Goal: Task Accomplishment & Management: Complete application form

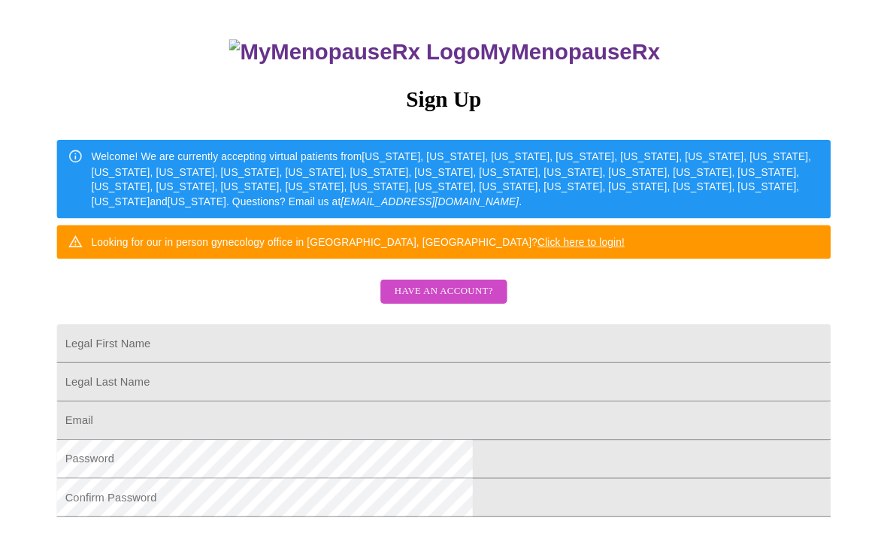
scroll to position [119, 0]
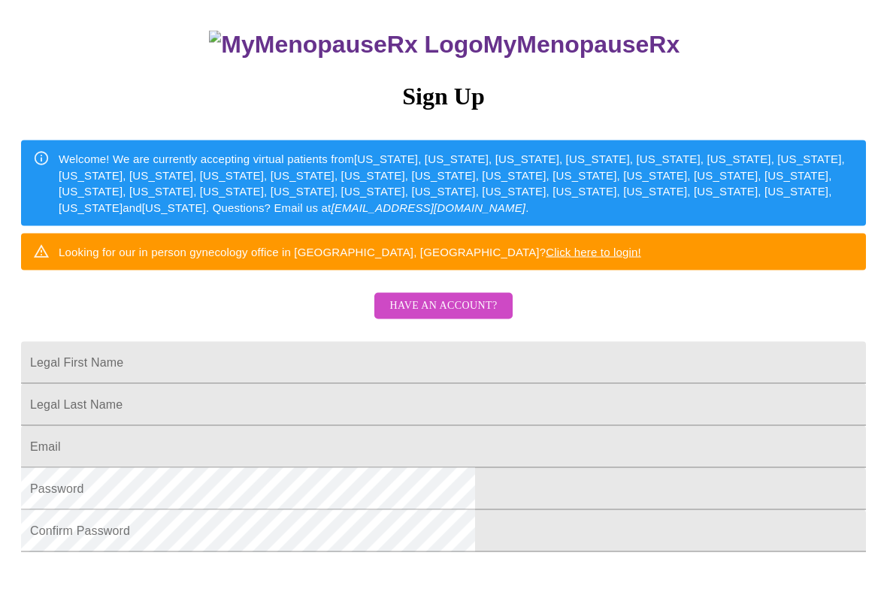
click at [537, 373] on input "Legal First Name" at bounding box center [443, 363] width 845 height 42
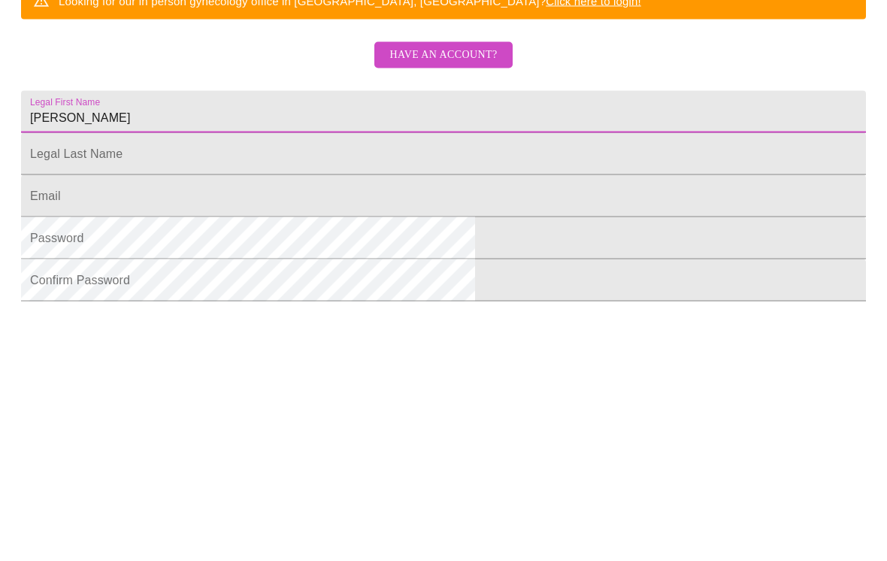
type input "[PERSON_NAME]"
click at [398, 334] on input "Legal First Name" at bounding box center [443, 355] width 845 height 42
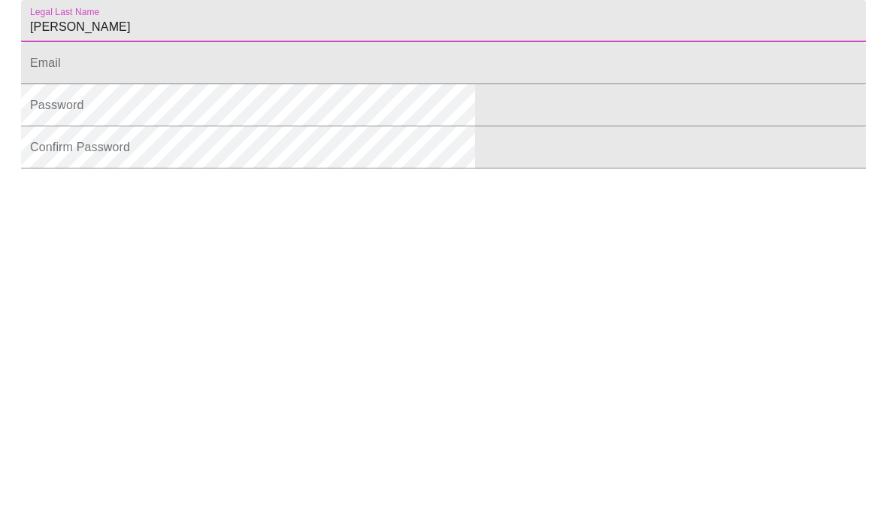
scroll to position [213, 0]
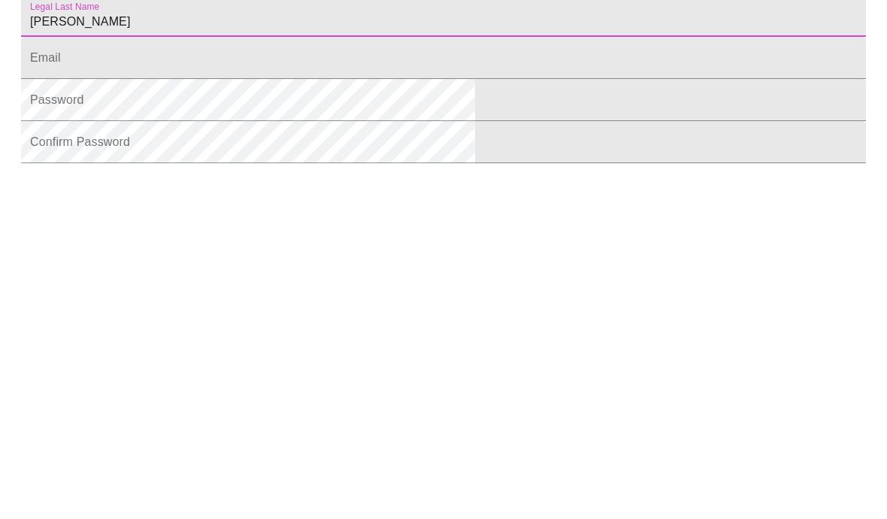
type input "[PERSON_NAME]"
click at [439, 316] on input "Legal First Name" at bounding box center [443, 337] width 845 height 42
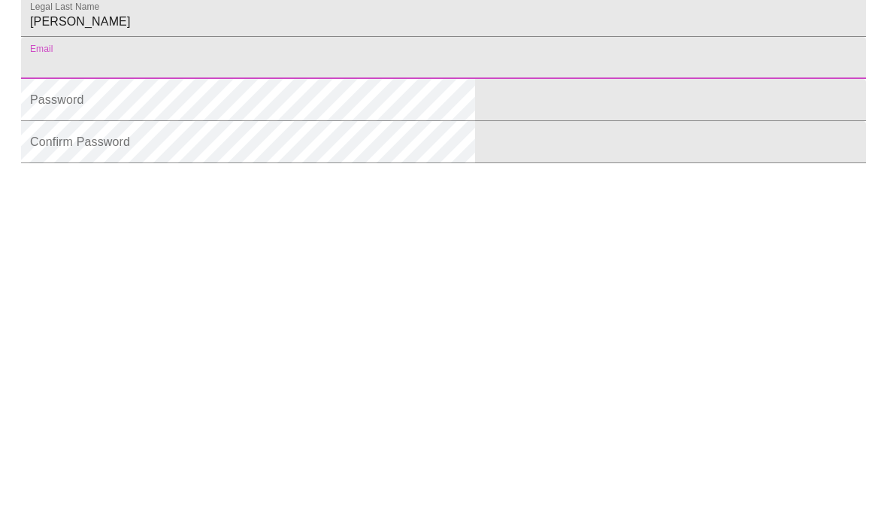
type input "[EMAIL_ADDRESS][DOMAIN_NAME]"
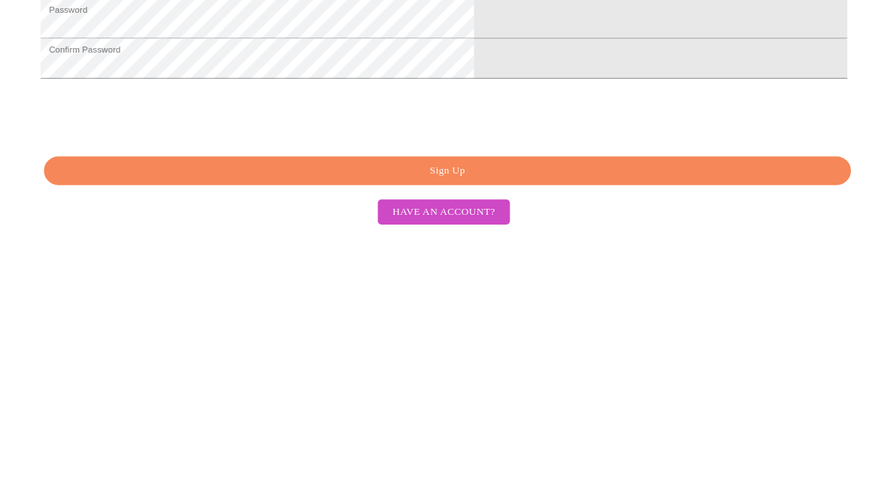
scroll to position [412, 0]
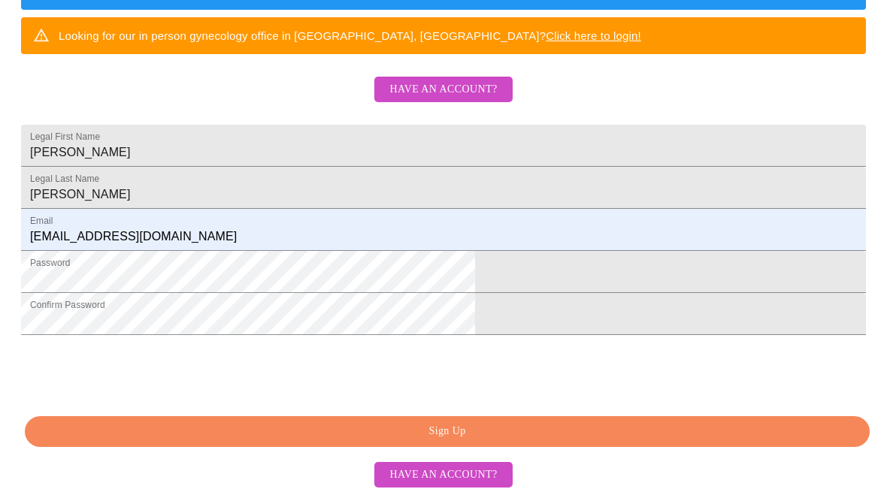
click at [467, 435] on span "Sign Up" at bounding box center [447, 431] width 810 height 19
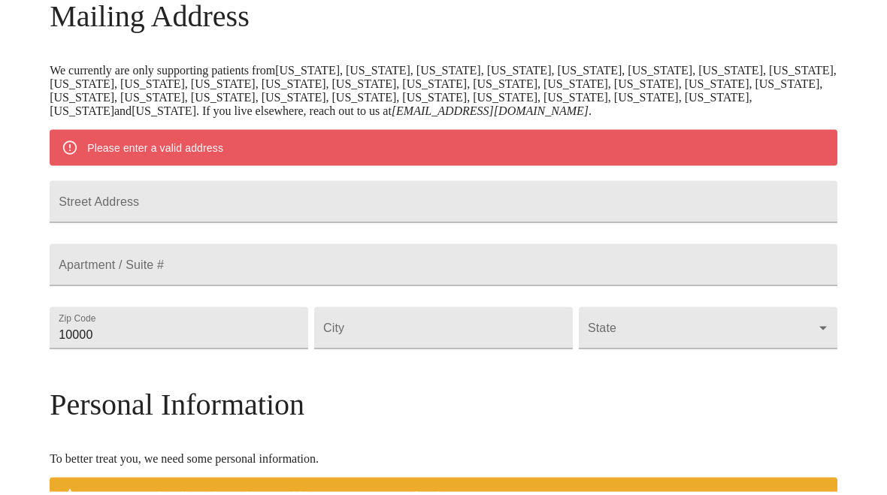
scroll to position [250, 0]
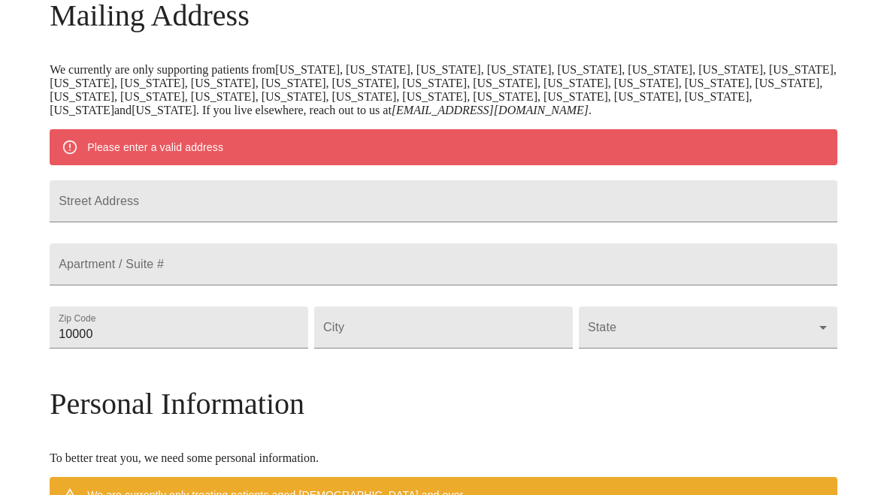
click at [495, 222] on input "Street Address" at bounding box center [444, 201] width 788 height 42
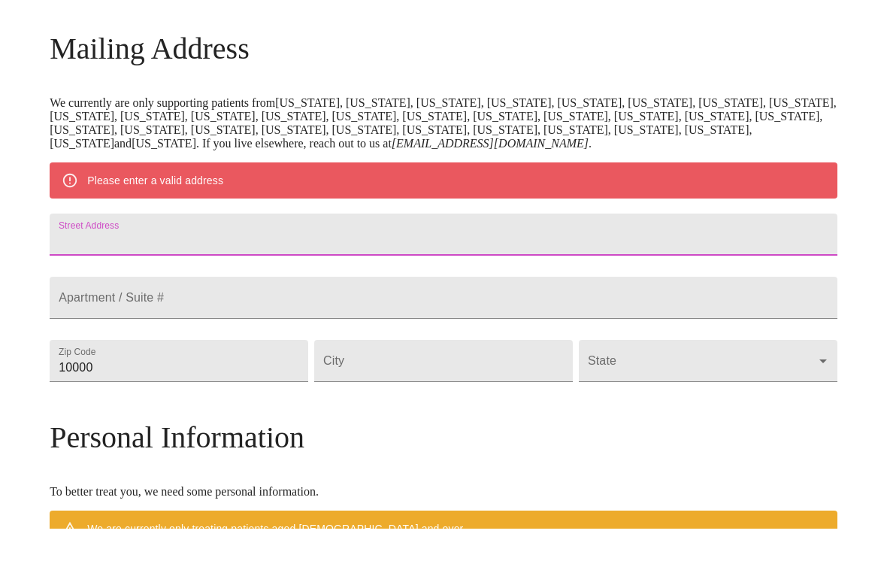
scroll to position [250, 0]
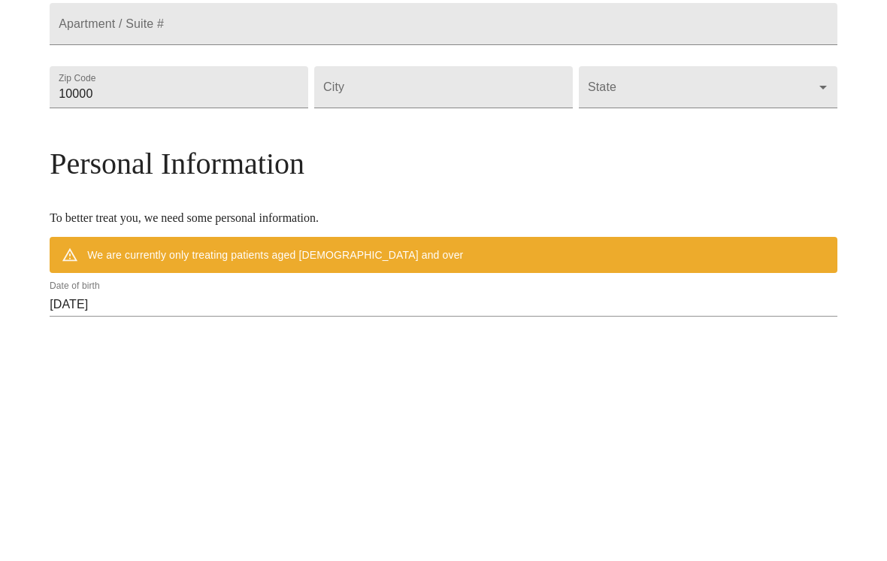
type input "[STREET_ADDRESS]"
click at [291, 307] on input "10000" at bounding box center [179, 328] width 259 height 42
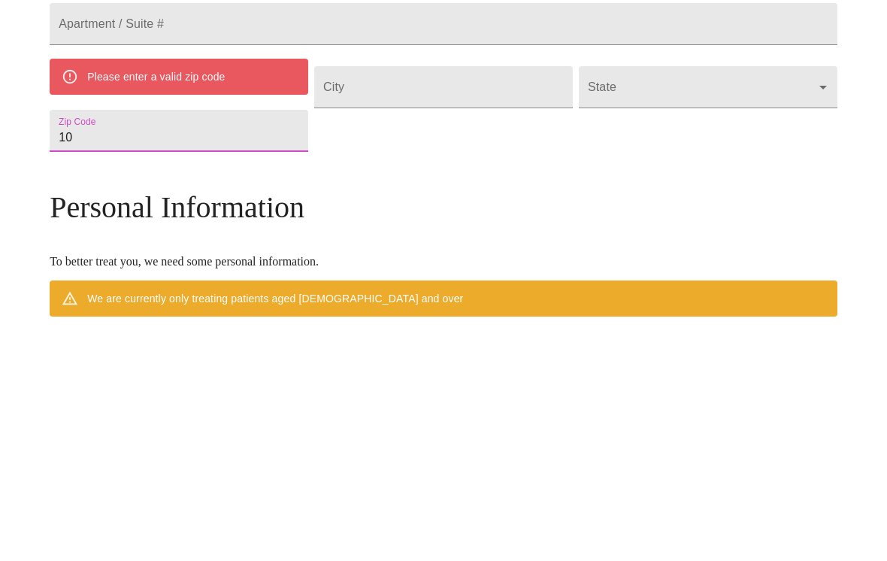
type input "1"
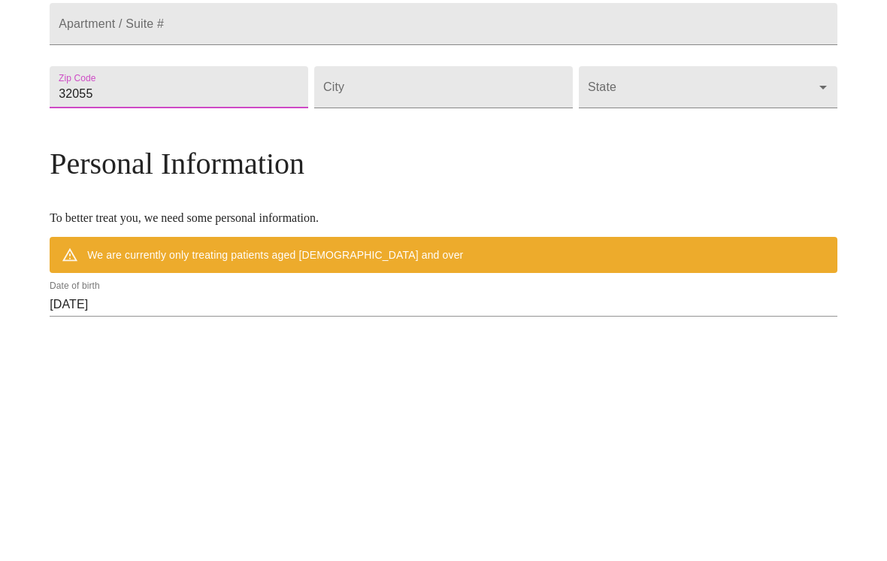
type input "32055"
click at [443, 307] on input "Street Address" at bounding box center [443, 328] width 259 height 42
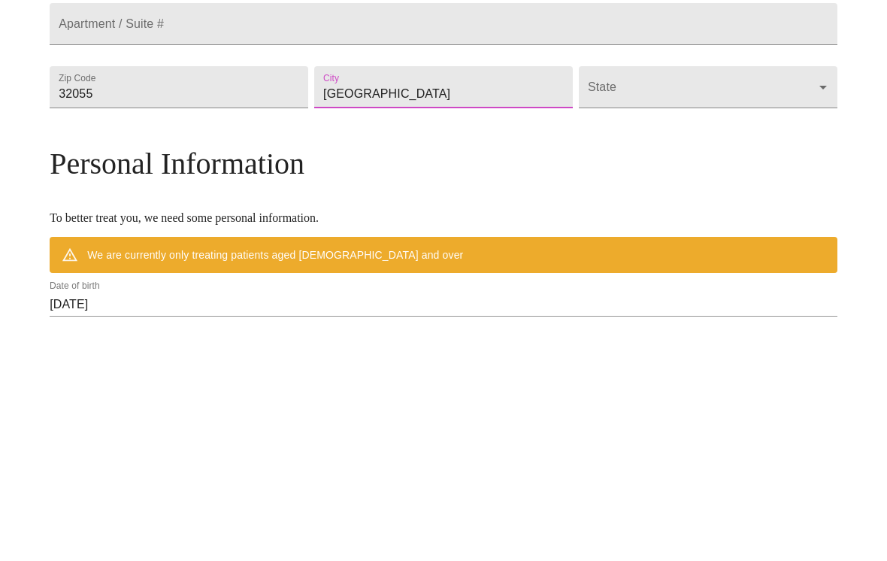
type input "[GEOGRAPHIC_DATA]"
click at [720, 153] on body "MyMenopauseRx Welcome to MyMenopauseRx Since it's your first time here, you'll …" at bounding box center [443, 348] width 875 height 1185
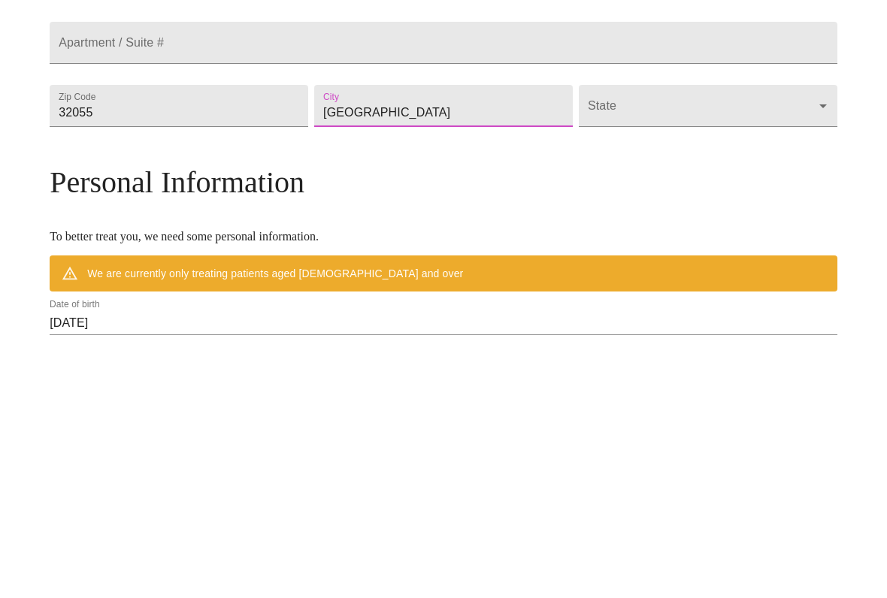
scroll to position [492, 0]
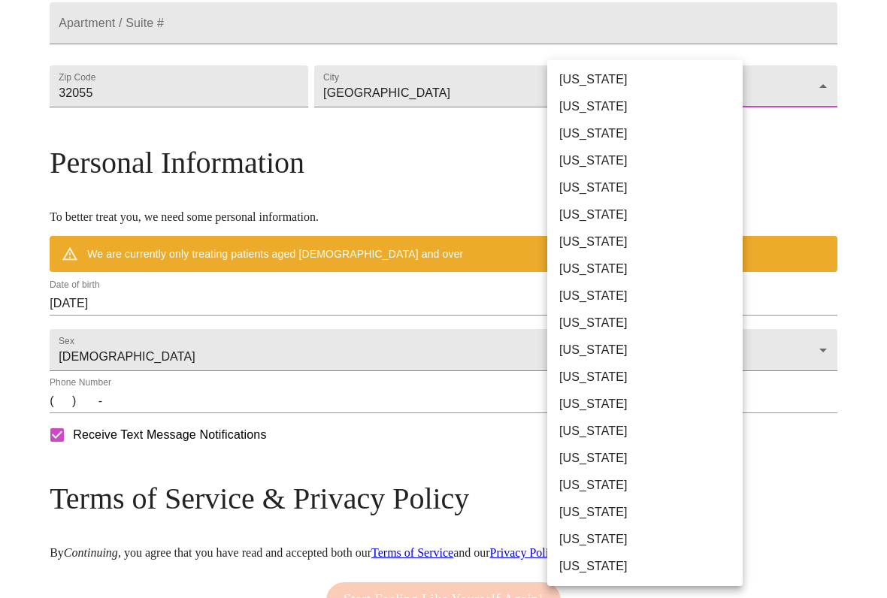
click at [595, 296] on li "[US_STATE]" at bounding box center [644, 296] width 195 height 27
type input "[US_STATE]"
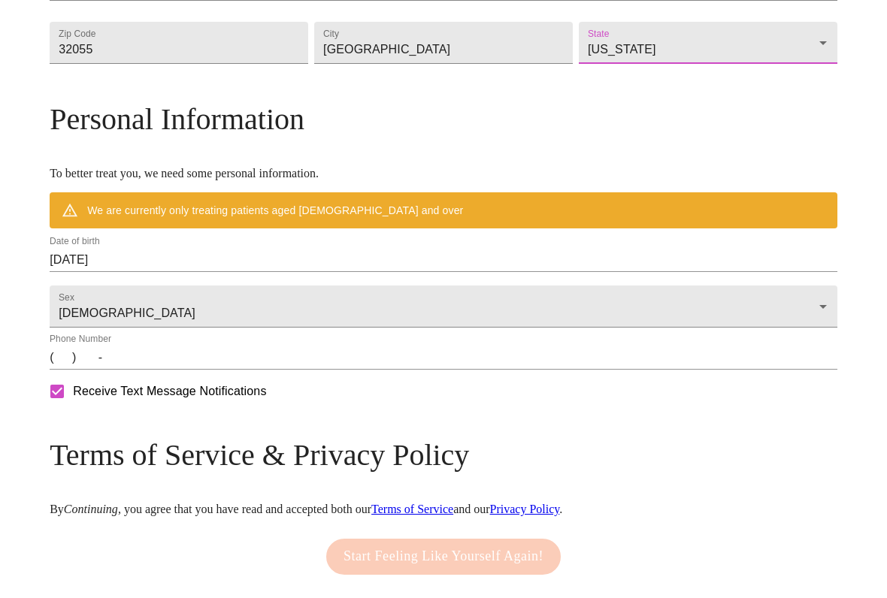
click at [236, 272] on input "[DATE]" at bounding box center [444, 260] width 788 height 24
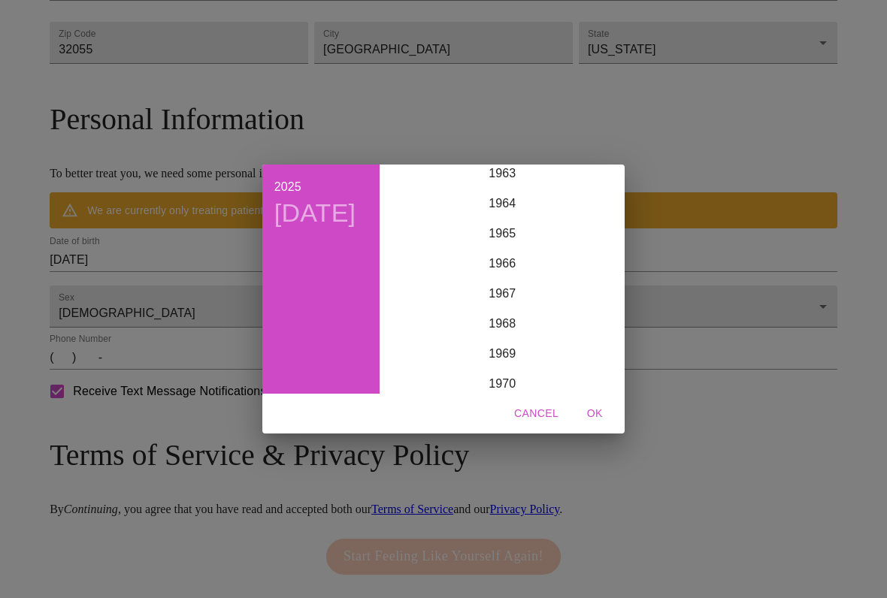
scroll to position [1914, 0]
click at [501, 197] on div "1963" at bounding box center [502, 192] width 233 height 30
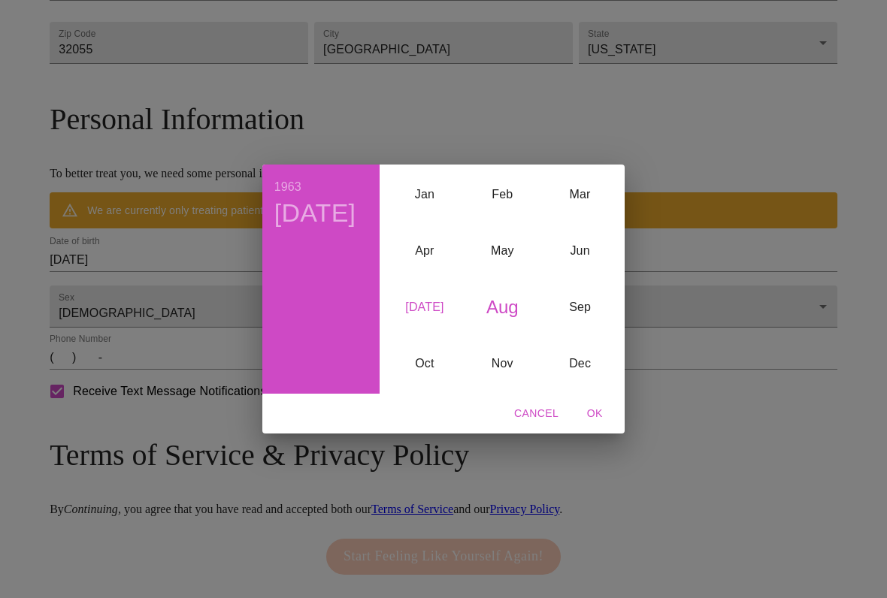
click at [414, 301] on div "[DATE]" at bounding box center [424, 308] width 77 height 56
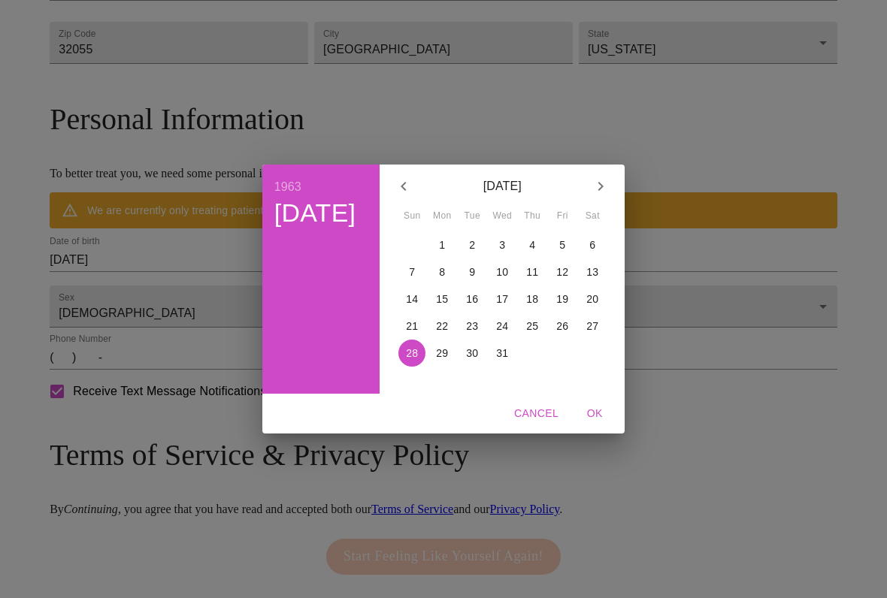
click at [595, 268] on p "13" at bounding box center [592, 272] width 12 height 15
click at [595, 411] on span "OK" at bounding box center [595, 413] width 36 height 19
type input "[DATE]"
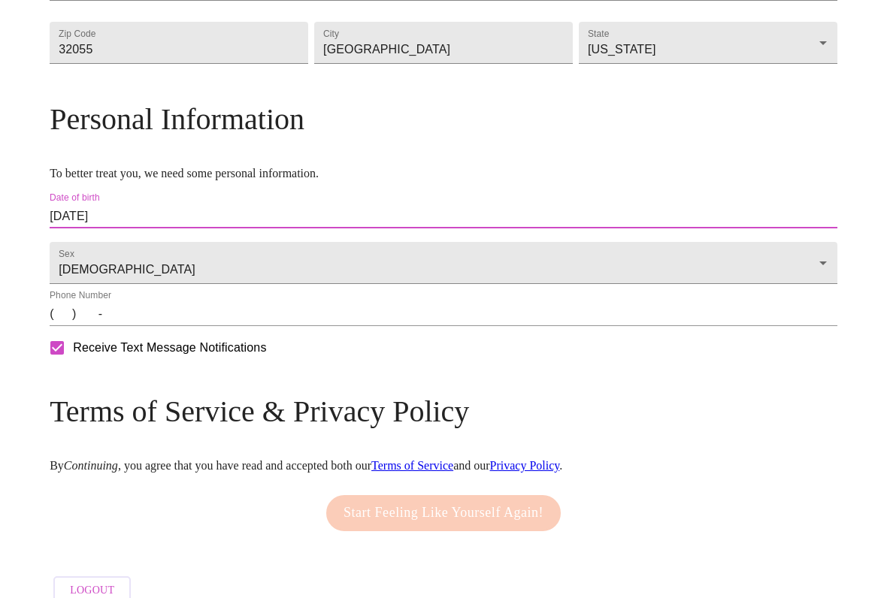
click at [159, 326] on input "(   )    -" at bounding box center [444, 314] width 788 height 24
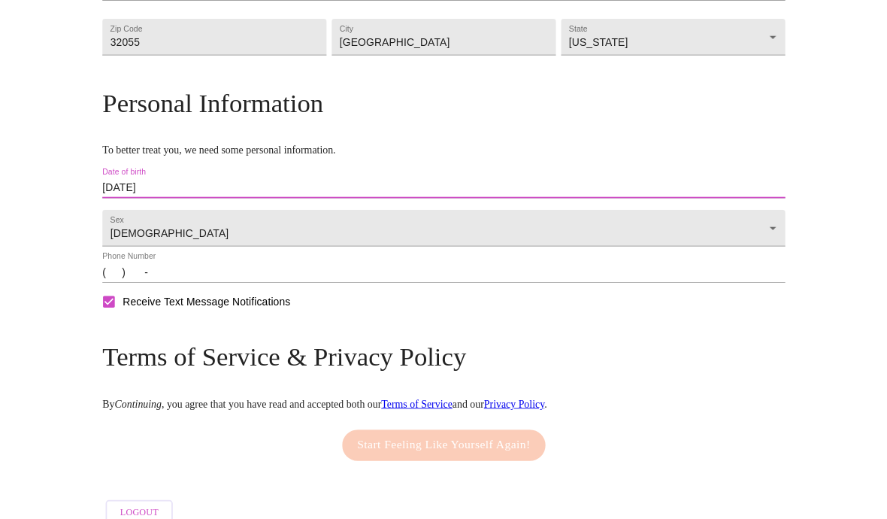
scroll to position [491, 0]
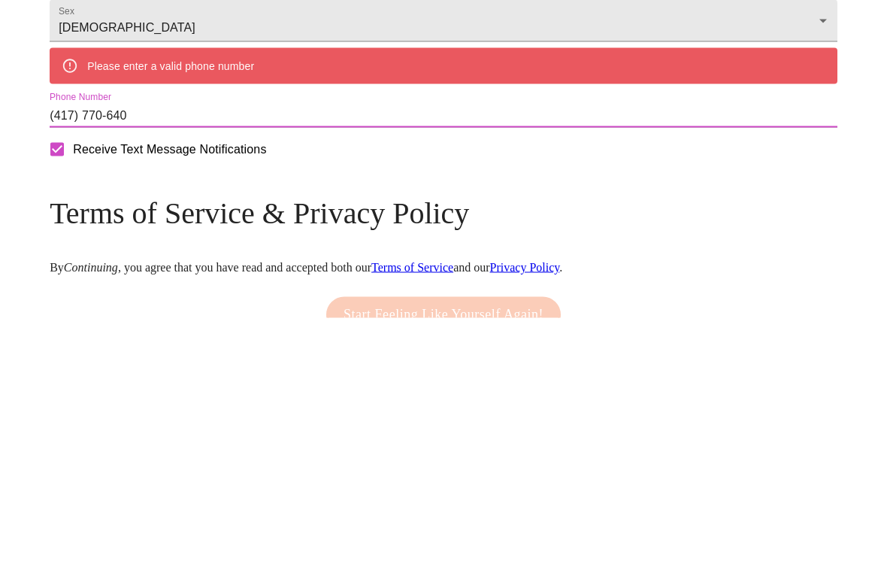
type input "[PHONE_NUMBER]"
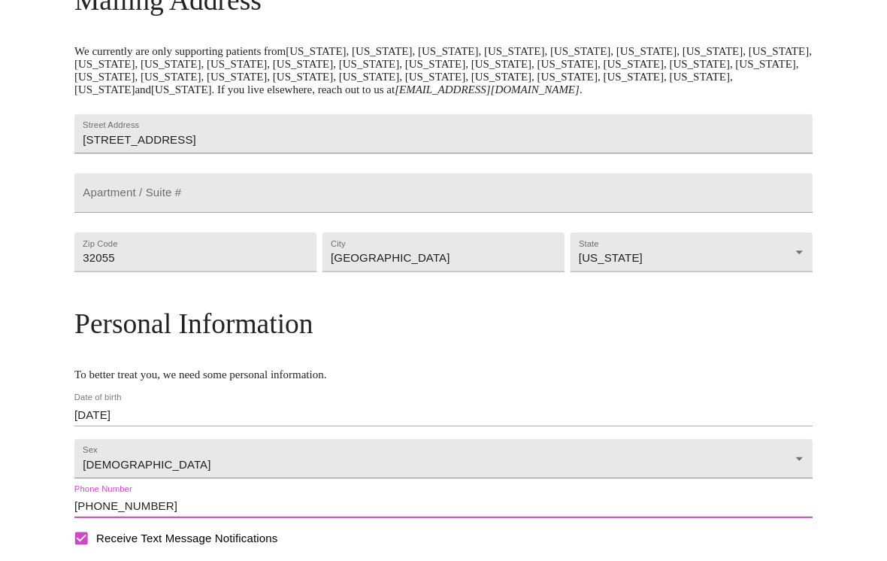
scroll to position [277, 0]
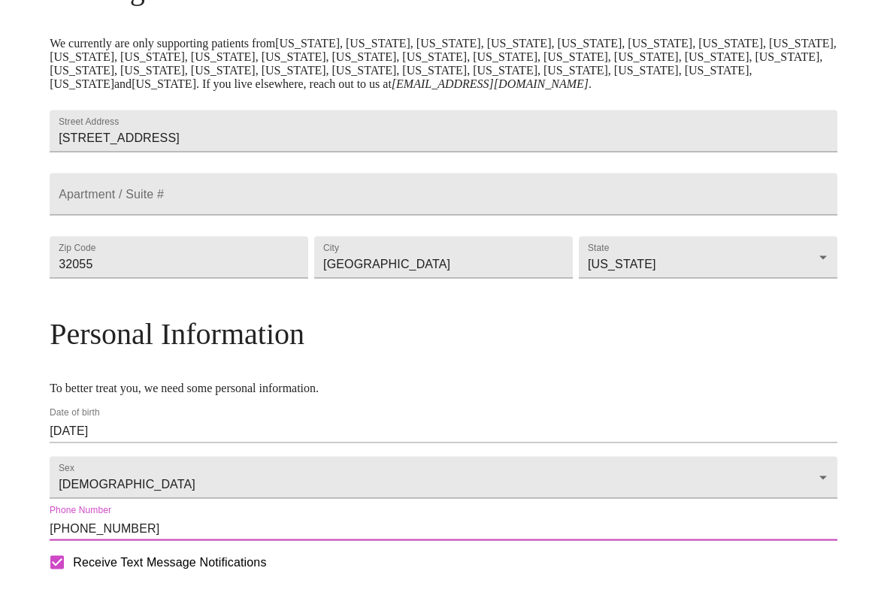
click at [186, 153] on input "[STREET_ADDRESS]" at bounding box center [444, 131] width 788 height 42
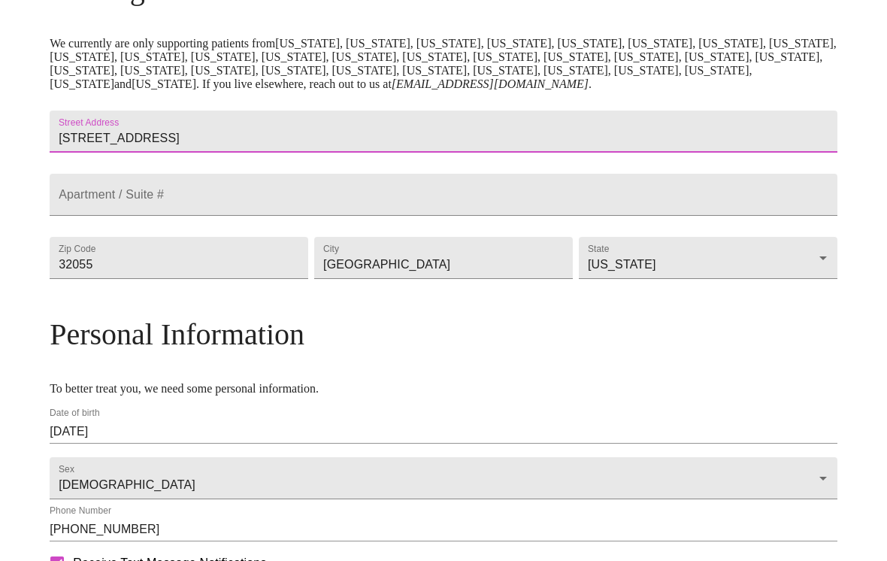
type input "[STREET_ADDRESS]"
click at [287, 153] on input "Street Address" at bounding box center [444, 131] width 788 height 42
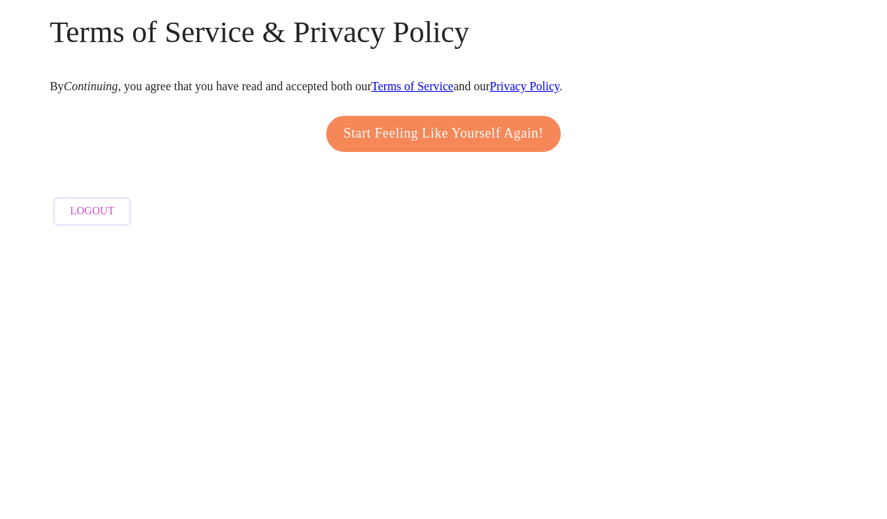
scroll to position [656, 0]
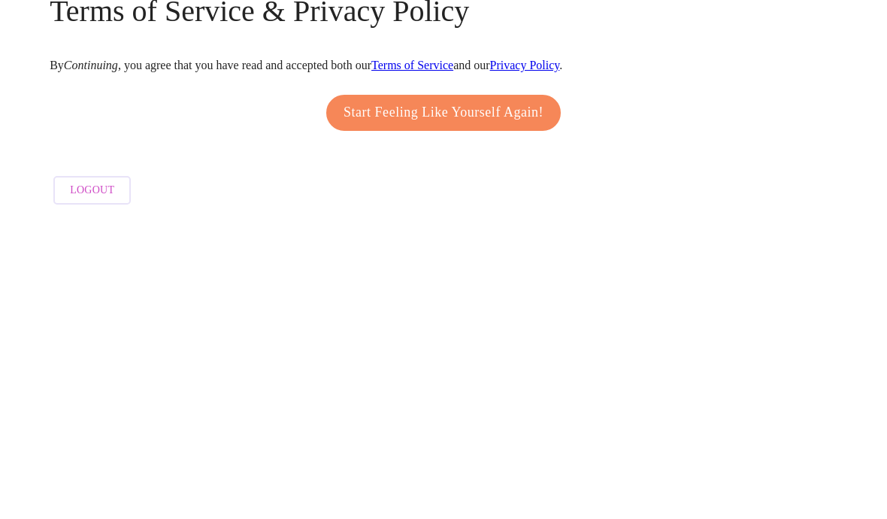
click at [433, 401] on span "Start Feeling Like Yourself Again!" at bounding box center [444, 413] width 200 height 24
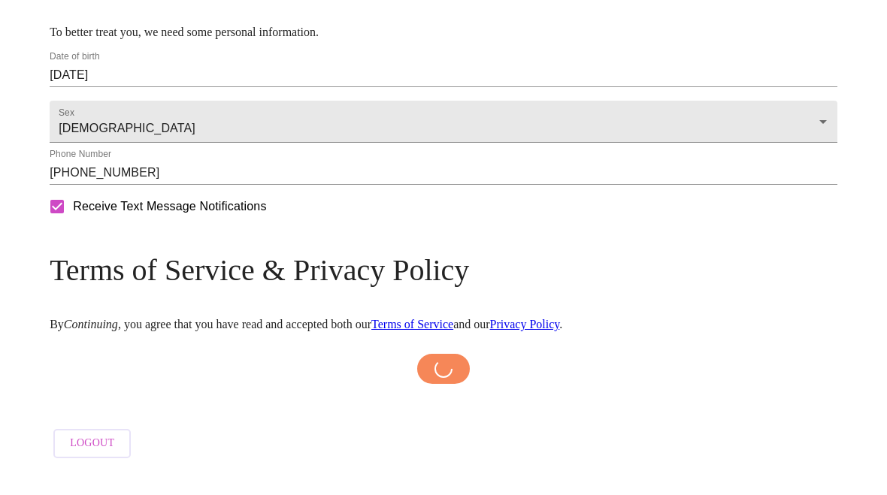
scroll to position [674, 0]
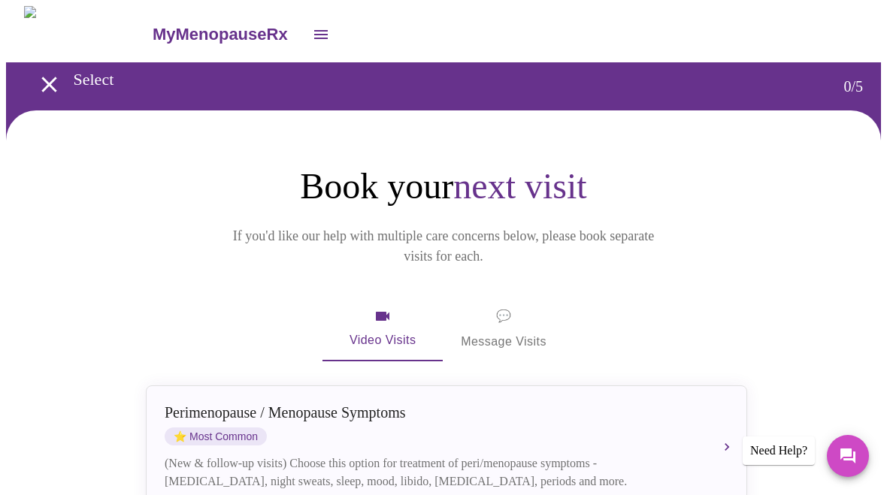
click at [386, 307] on span "Video Visits" at bounding box center [383, 329] width 84 height 44
click at [49, 89] on icon "open drawer" at bounding box center [49, 84] width 26 height 26
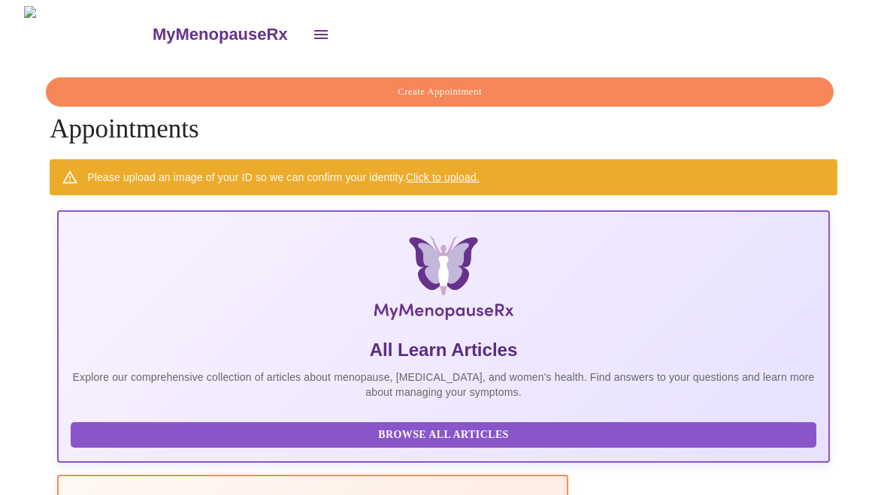
scroll to position [0, 782]
